Goal: Find specific page/section: Find specific page/section

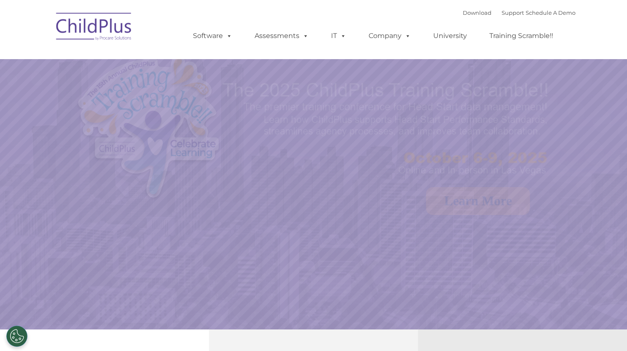
select select "MEDIUM"
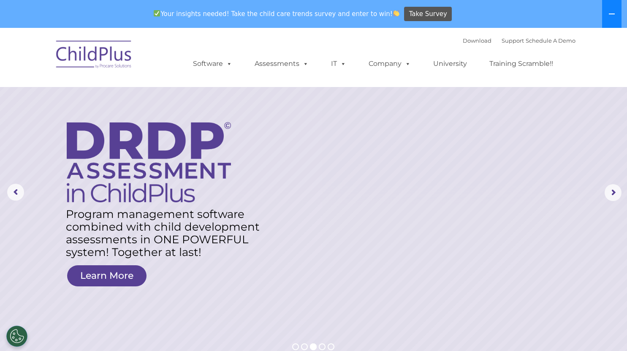
click at [608, 15] on icon at bounding box center [611, 14] width 7 height 7
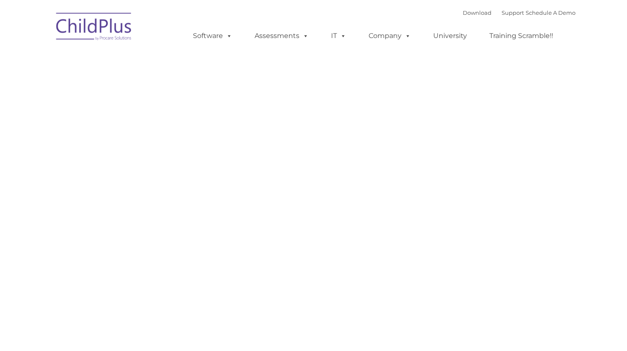
type input ""
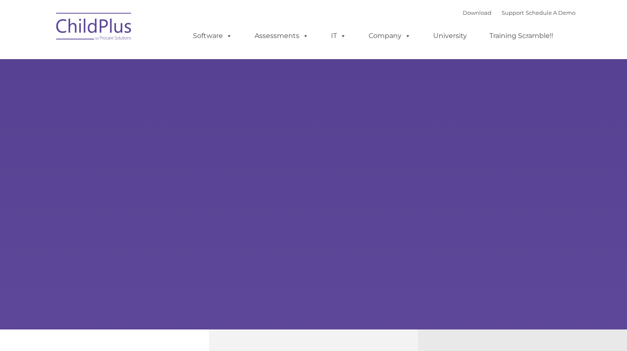
type input ""
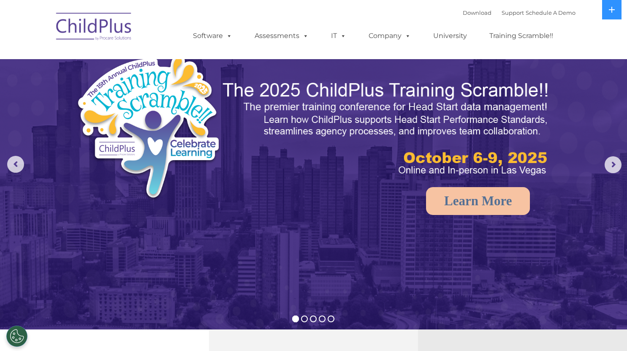
select select "MEDIUM"
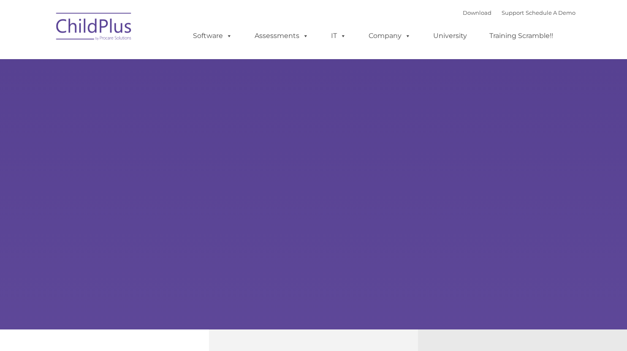
type input ""
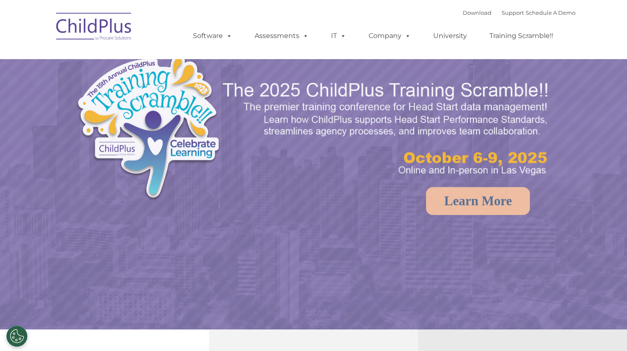
select select "MEDIUM"
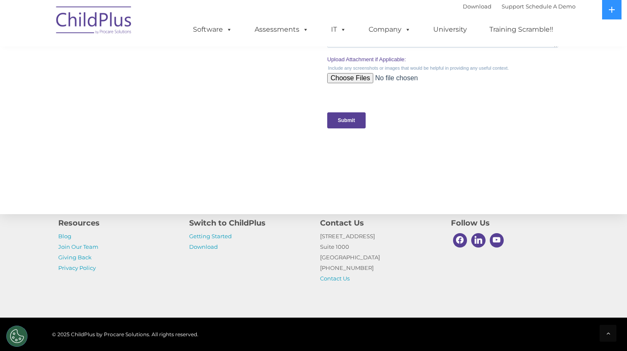
scroll to position [839, 0]
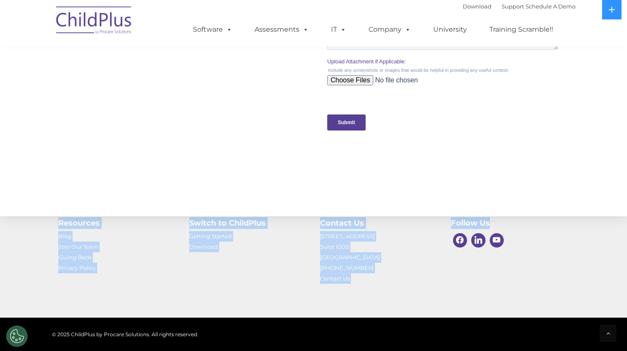
drag, startPoint x: 626, startPoint y: 242, endPoint x: 603, endPoint y: 168, distance: 76.9
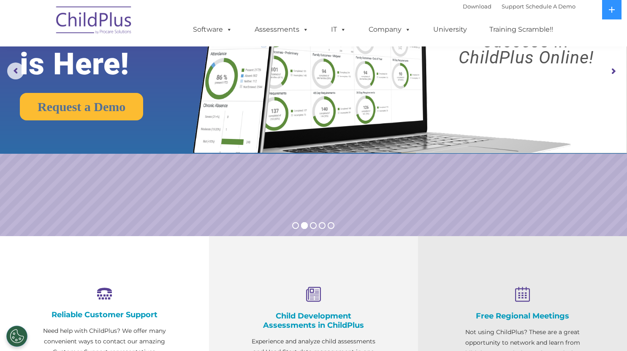
scroll to position [0, 0]
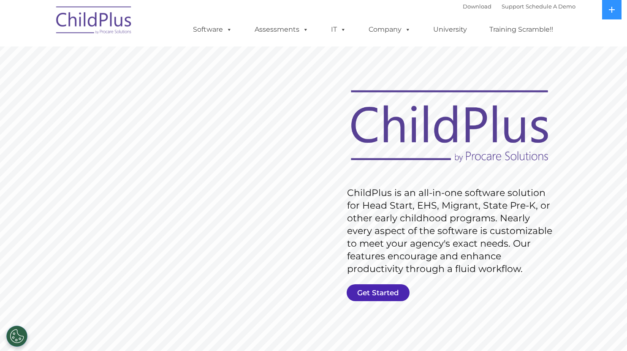
click at [368, 287] on link "Get Started" at bounding box center [377, 292] width 63 height 17
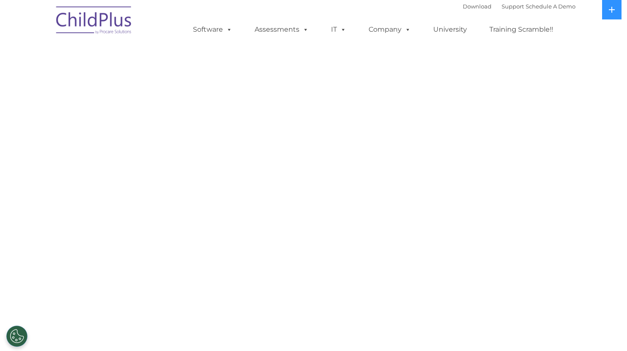
select select "MEDIUM"
